Goal: Information Seeking & Learning: Learn about a topic

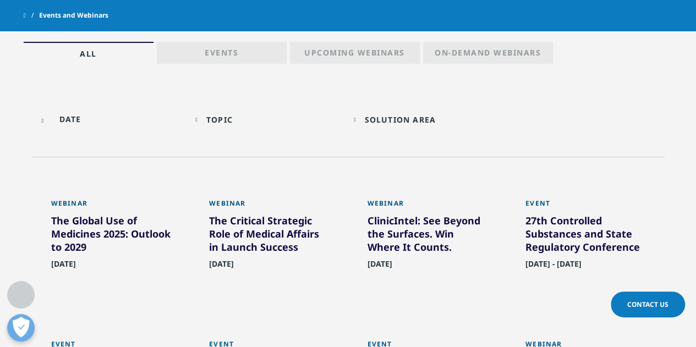
scroll to position [508, 0]
click at [238, 50] on p "Events" at bounding box center [222, 54] width 34 height 15
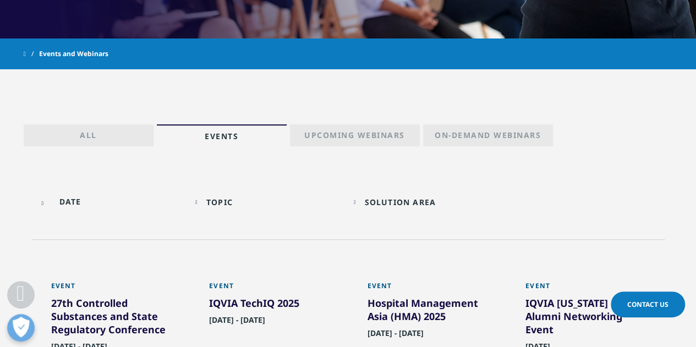
scroll to position [456, 0]
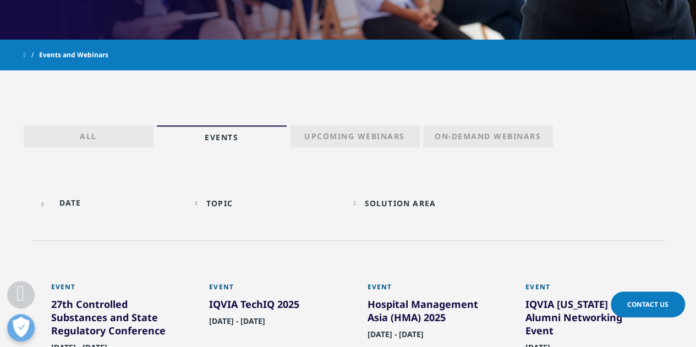
click at [119, 136] on link "All" at bounding box center [89, 136] width 130 height 22
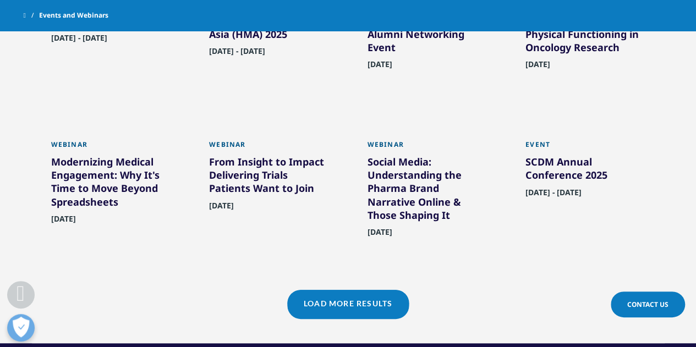
scroll to position [887, 0]
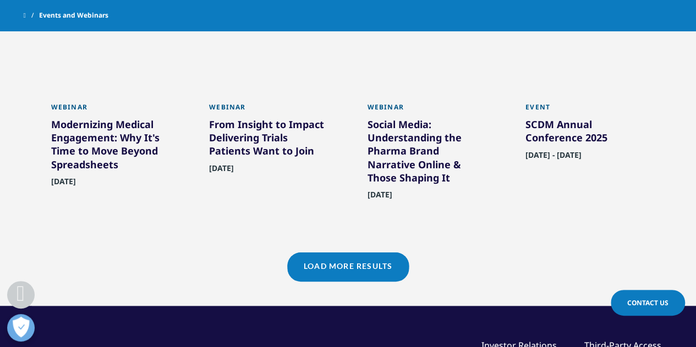
click at [327, 277] on link "Load More Results" at bounding box center [348, 266] width 122 height 27
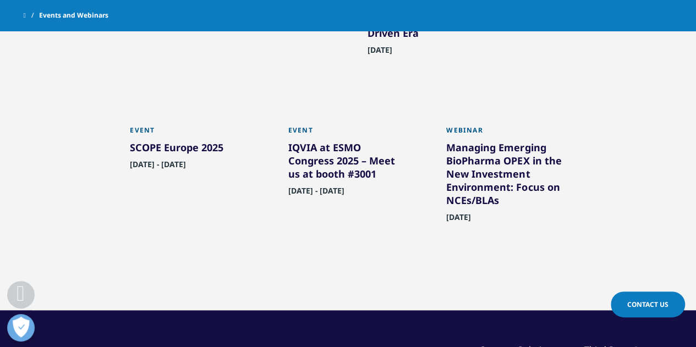
scroll to position [1212, 0]
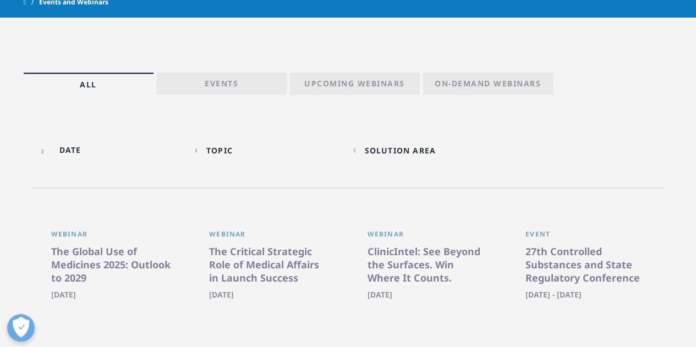
scroll to position [112, 0]
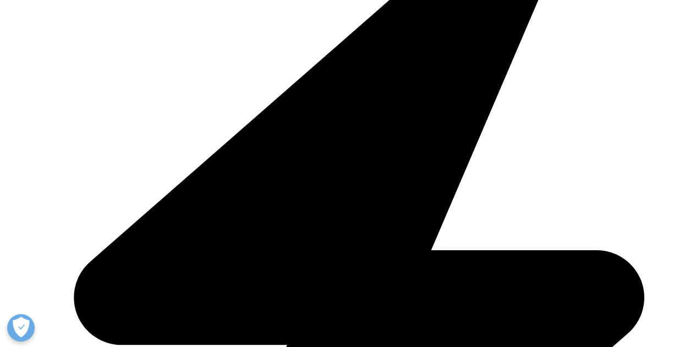
scroll to position [359, 0]
